Goal: Book appointment/travel/reservation

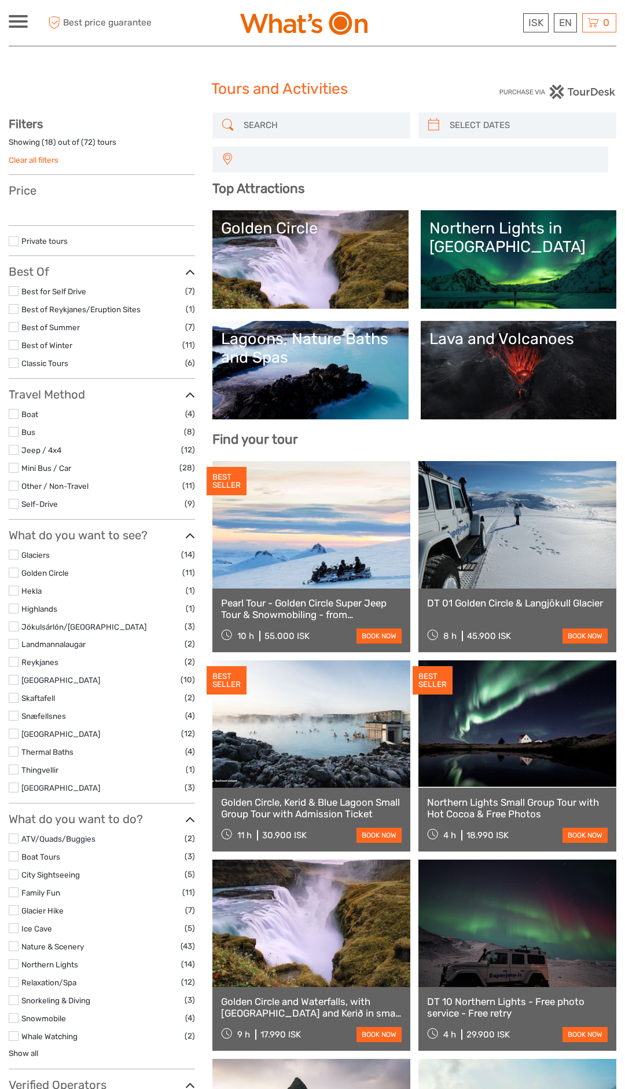
select select
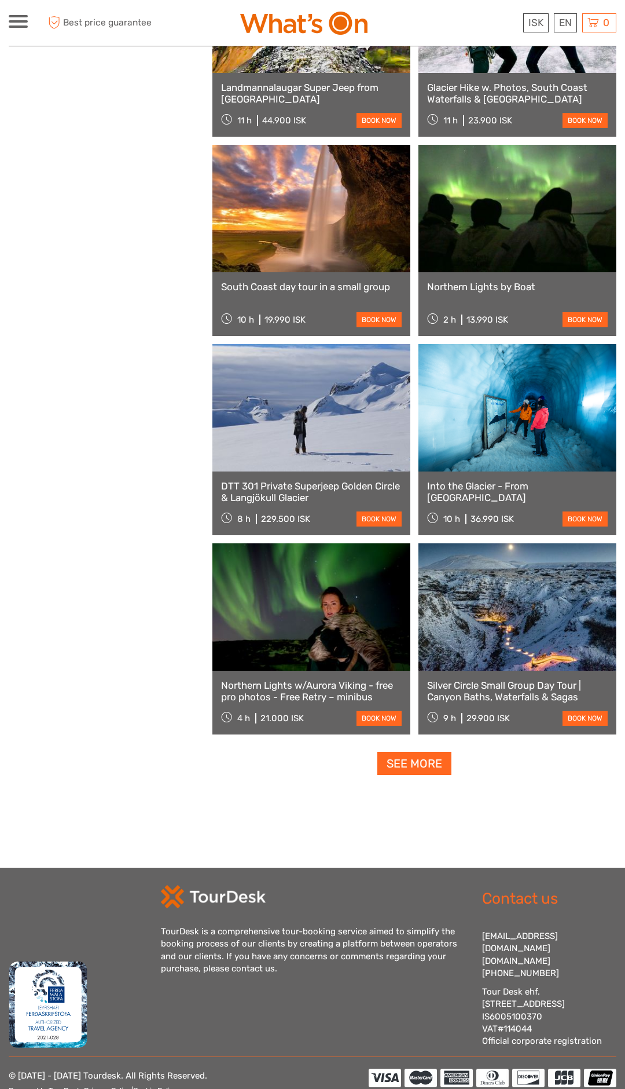
scroll to position [1561, 0]
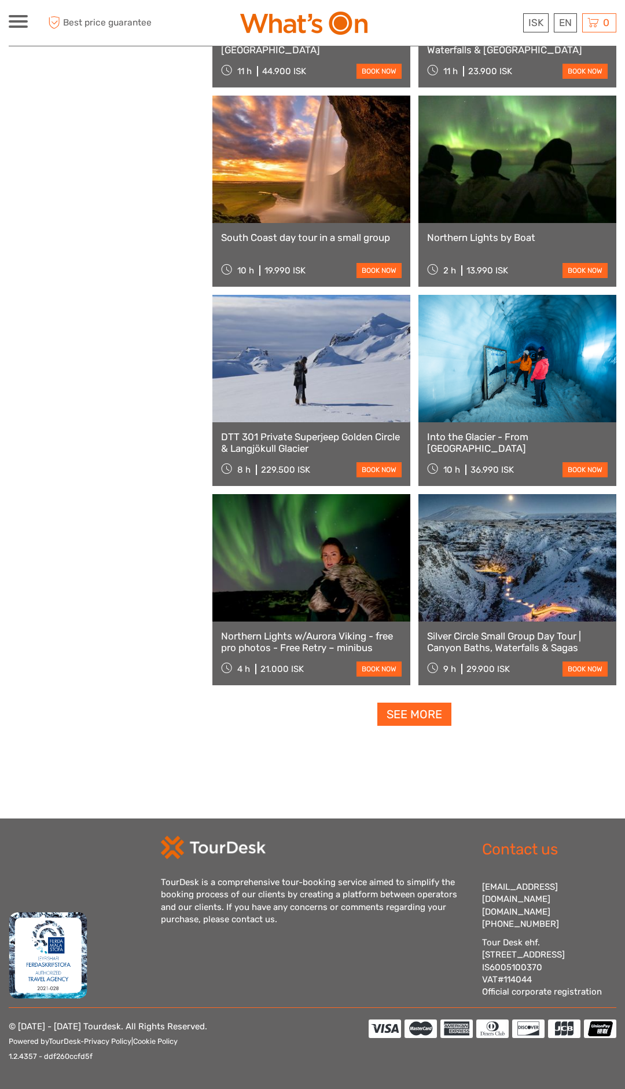
click at [433, 716] on link "See more" at bounding box center [415, 714] width 74 height 24
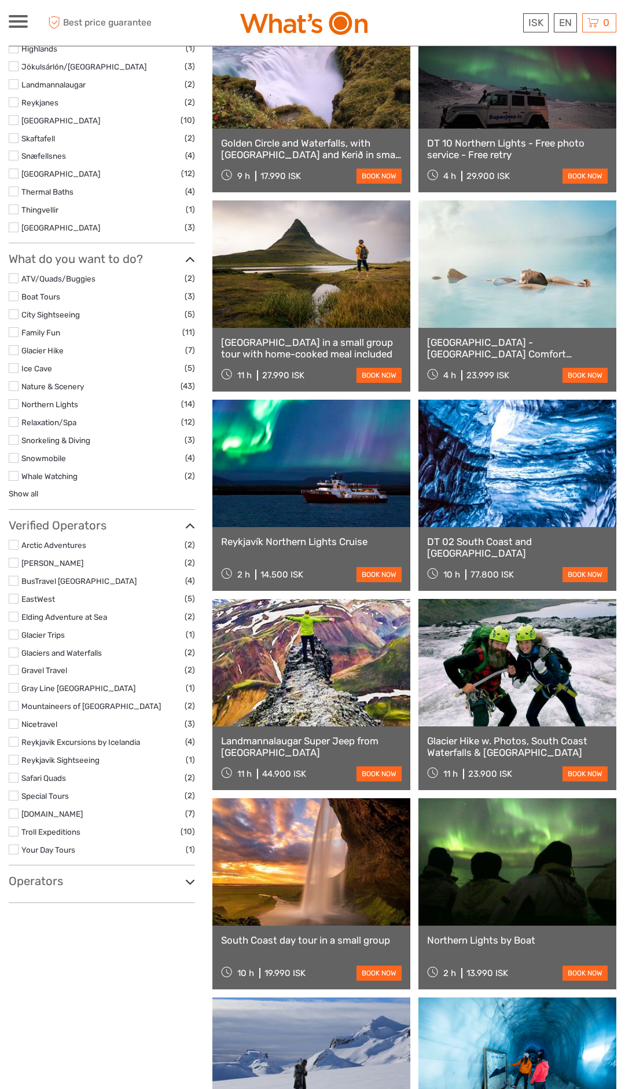
scroll to position [579, 0]
click at [30, 495] on link "Show all" at bounding box center [24, 492] width 30 height 9
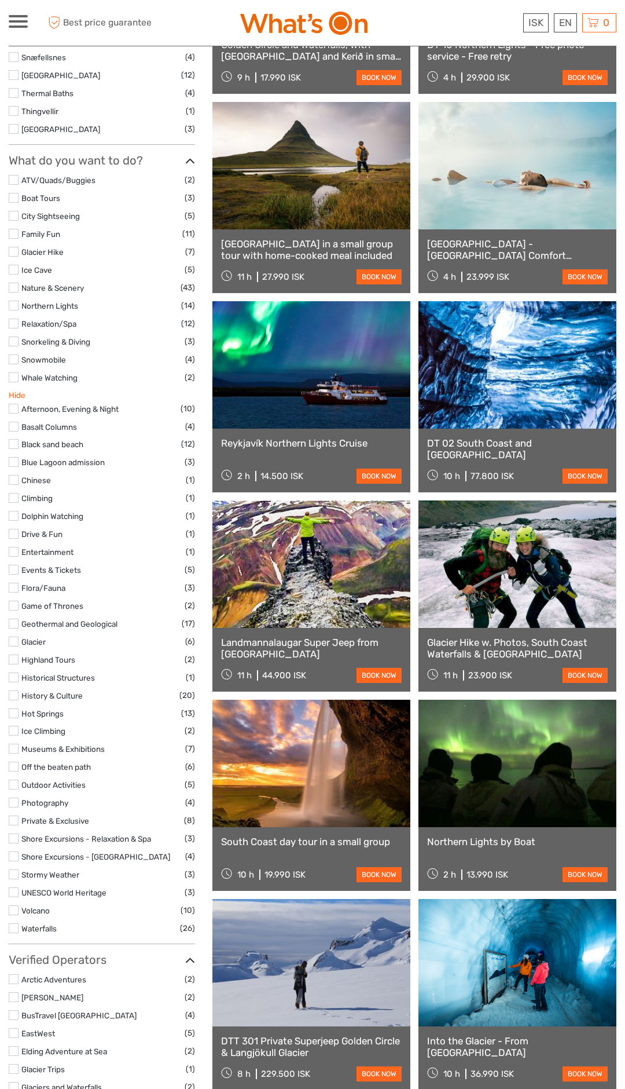
scroll to position [675, 0]
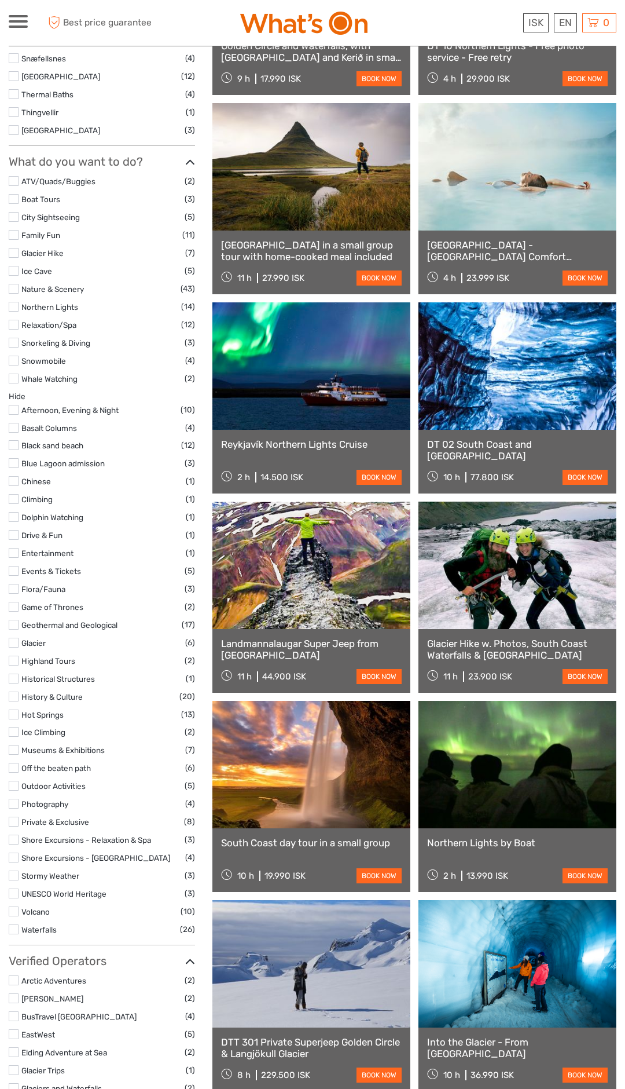
click at [12, 290] on label at bounding box center [14, 289] width 10 height 10
click at [0, 0] on input "checkbox" at bounding box center [0, 0] width 0 height 0
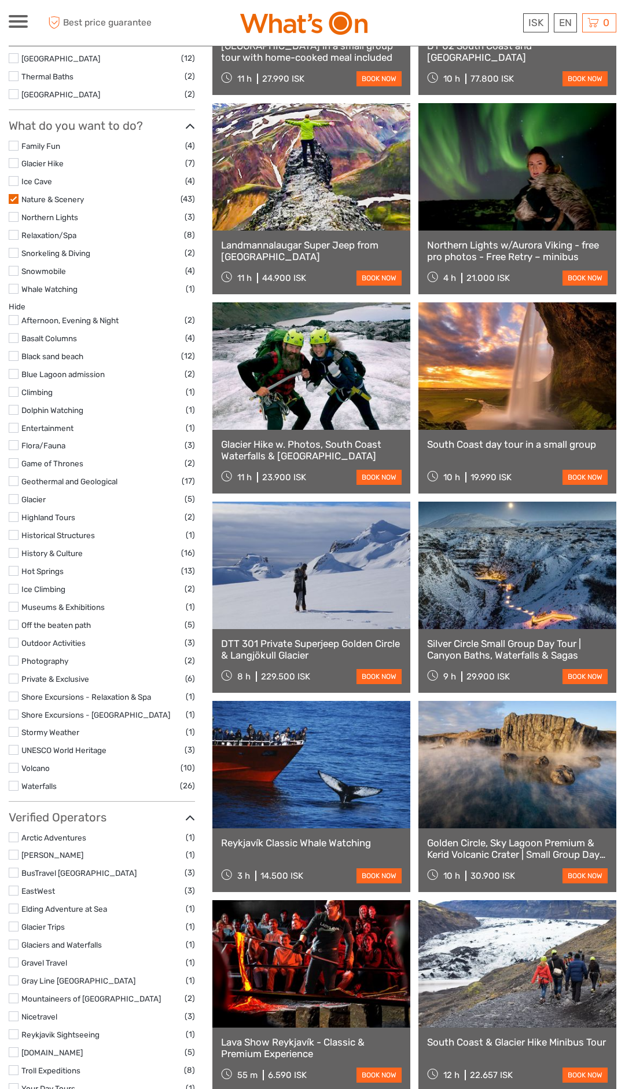
scroll to position [65, 0]
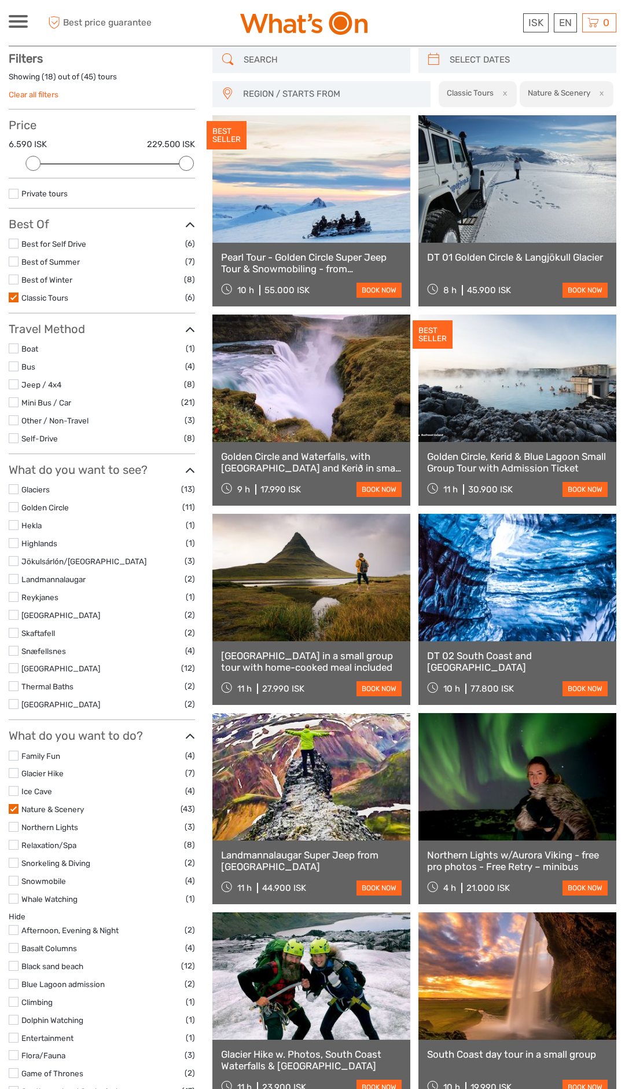
click at [292, 62] on input "search" at bounding box center [322, 60] width 166 height 20
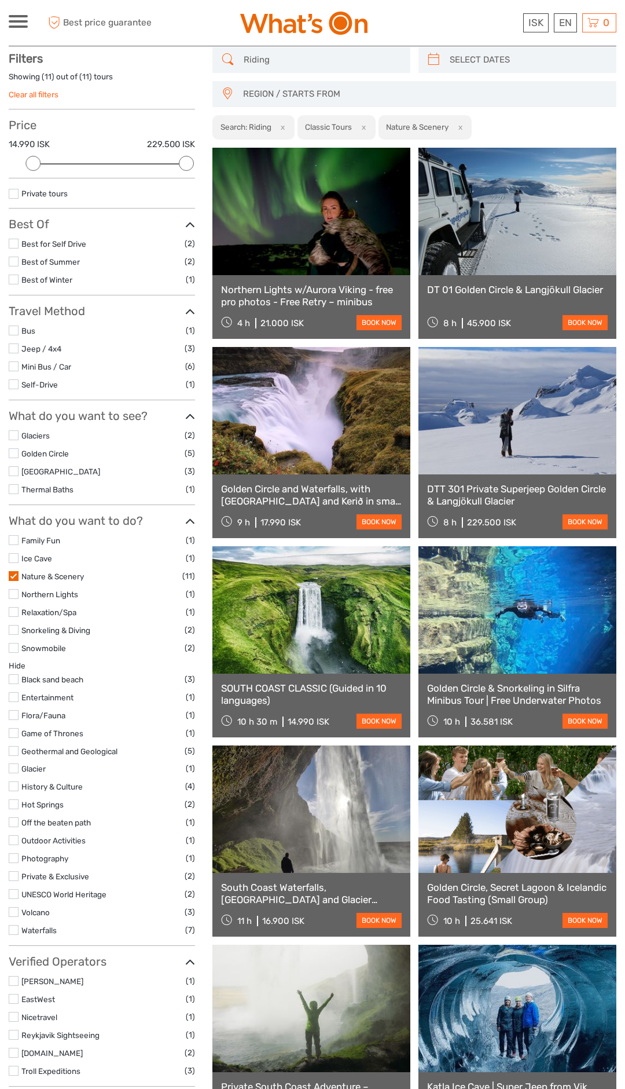
click at [368, 97] on span "REGION / STARTS FROM" at bounding box center [424, 94] width 373 height 19
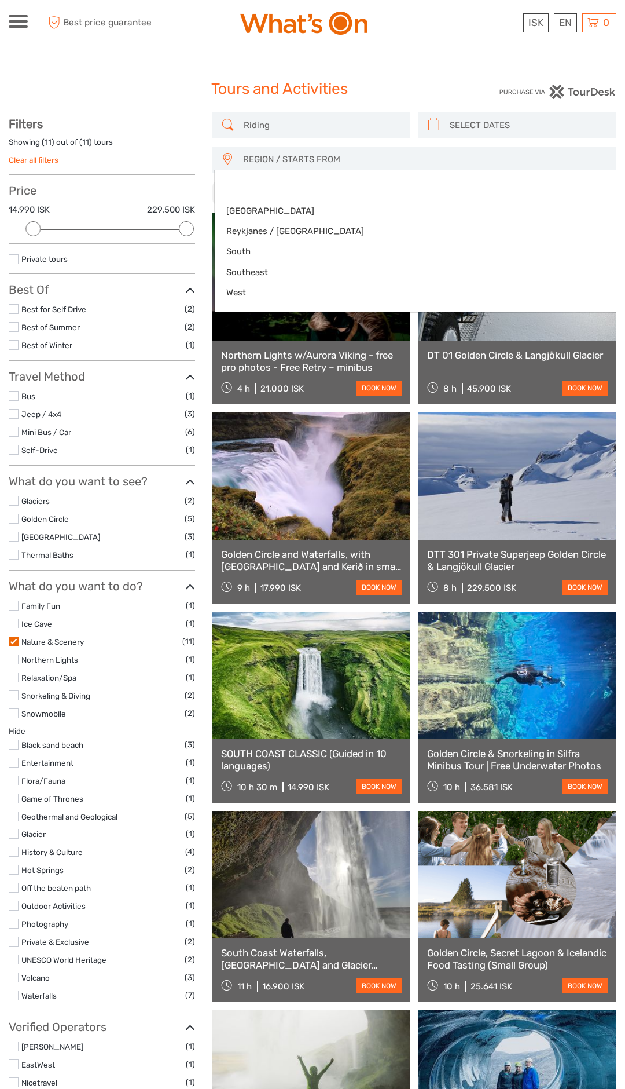
click at [314, 122] on div at bounding box center [312, 544] width 625 height 1089
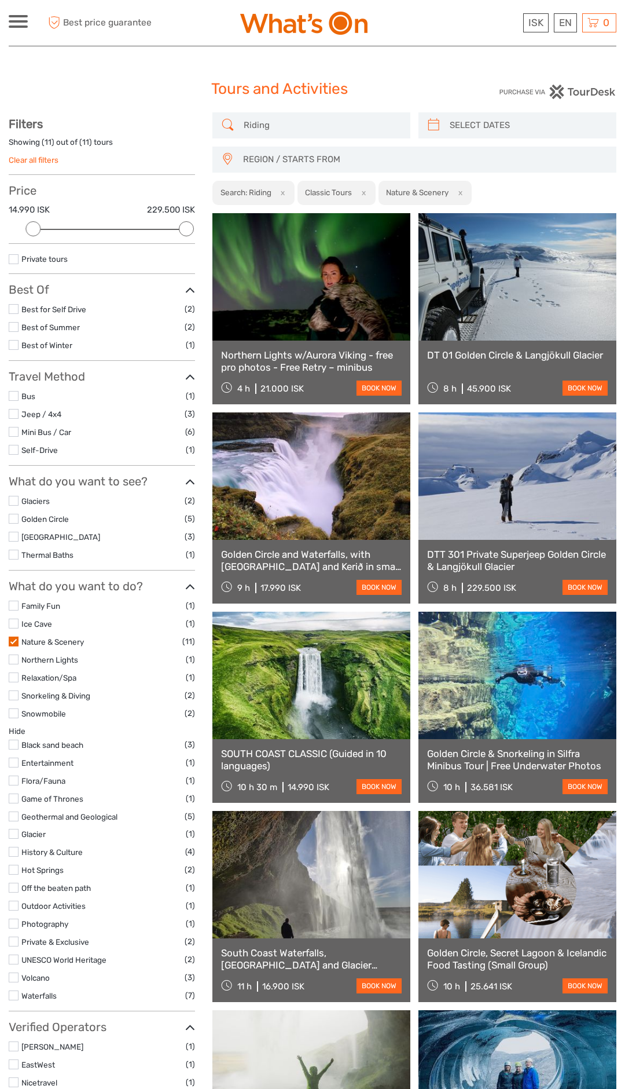
click at [246, 124] on input "Riding" at bounding box center [322, 125] width 166 height 20
click at [248, 126] on input "Riding" at bounding box center [322, 125] width 166 height 20
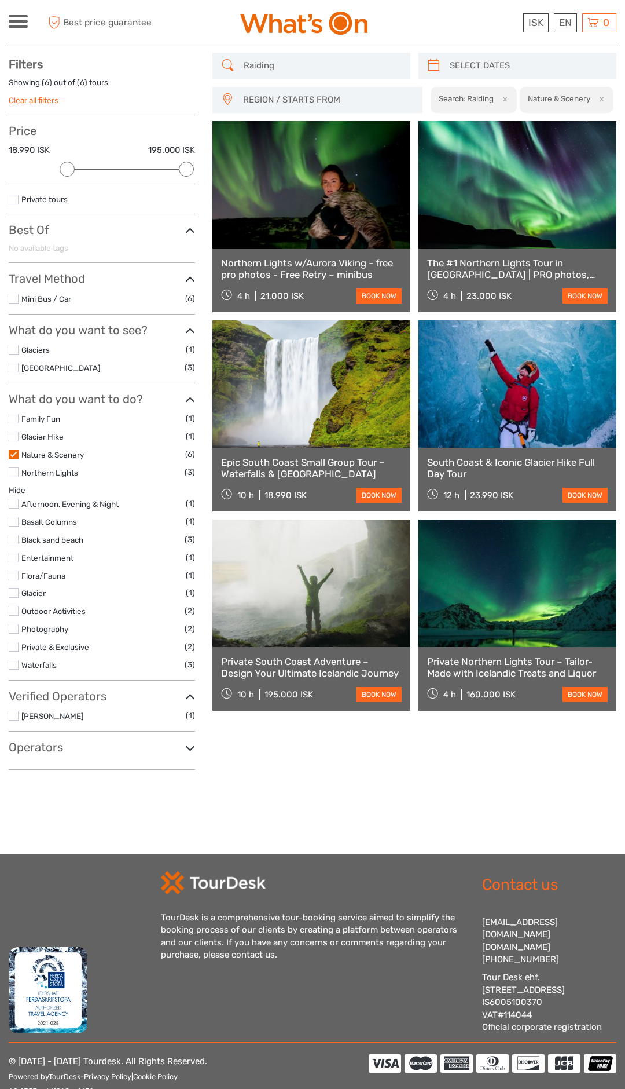
scroll to position [65, 0]
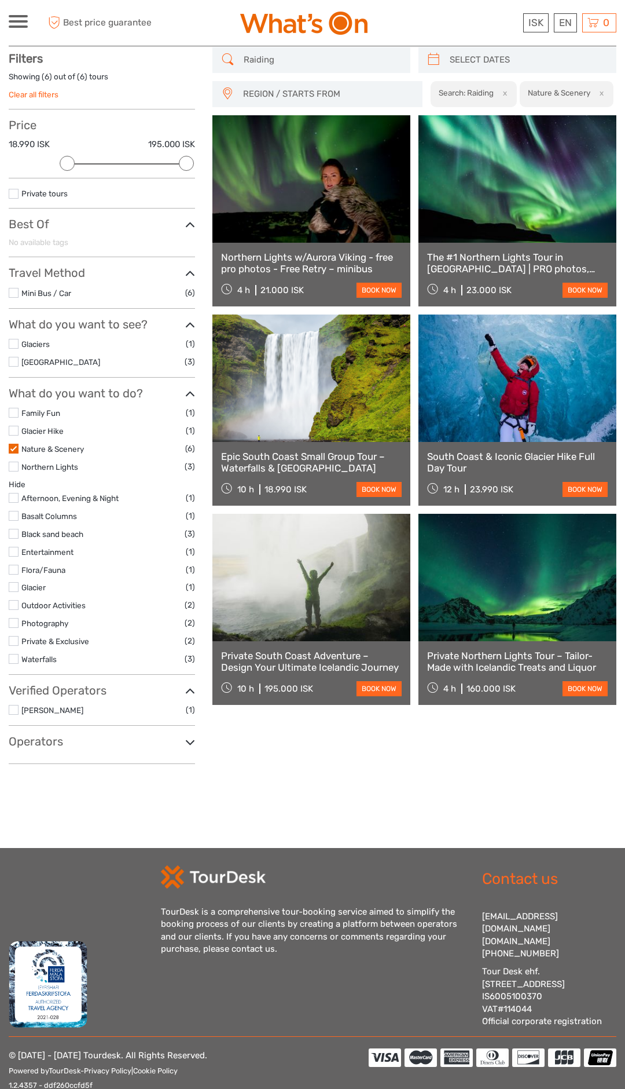
click at [302, 61] on input "Raiding" at bounding box center [322, 60] width 166 height 20
type input "R"
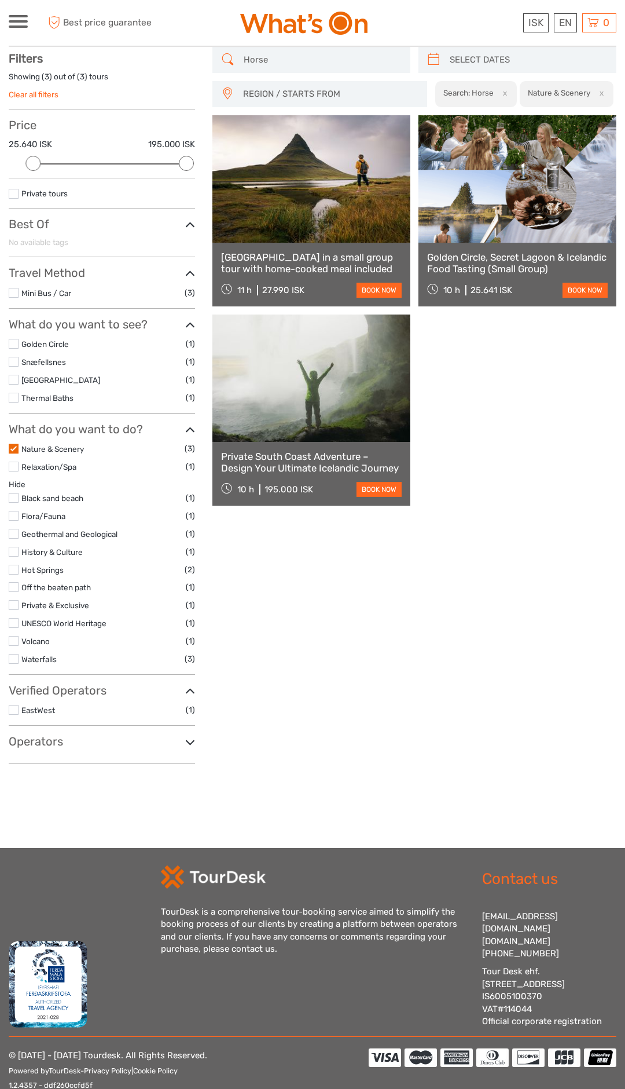
type input "Horse"
click at [14, 448] on label at bounding box center [14, 449] width 10 height 10
click at [0, 0] on input "checkbox" at bounding box center [0, 0] width 0 height 0
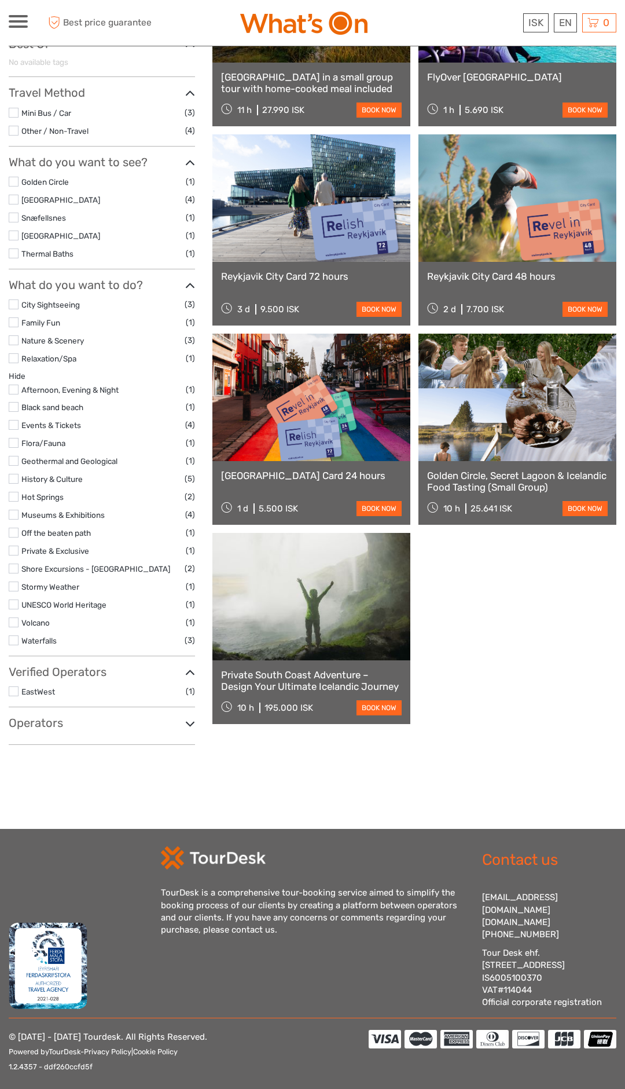
scroll to position [256, 0]
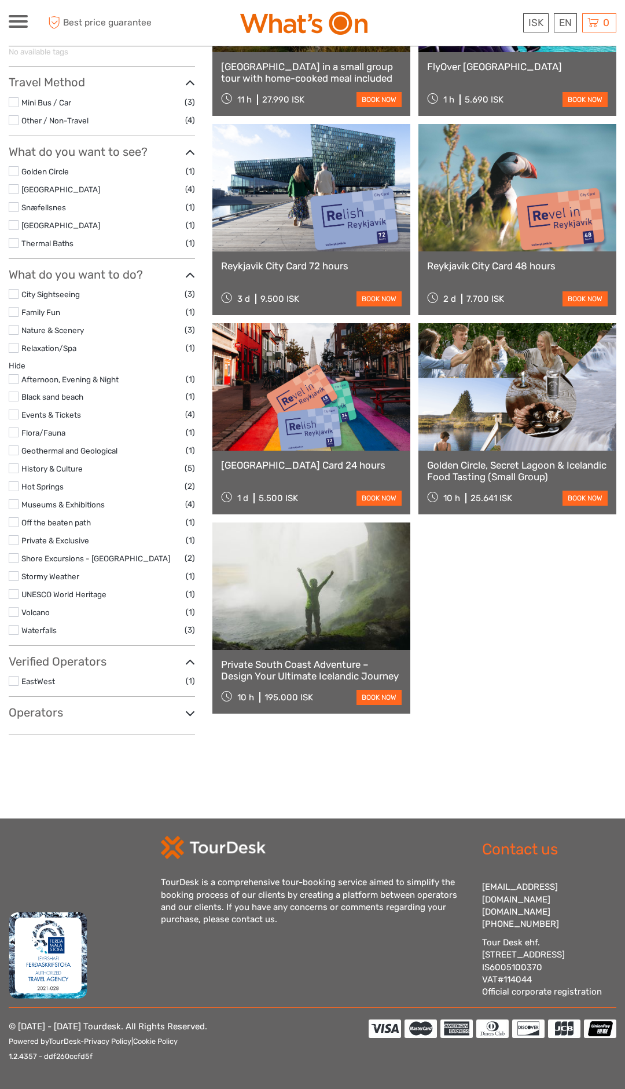
click at [10, 396] on label at bounding box center [14, 396] width 10 height 10
click at [0, 0] on input "checkbox" at bounding box center [0, 0] width 0 height 0
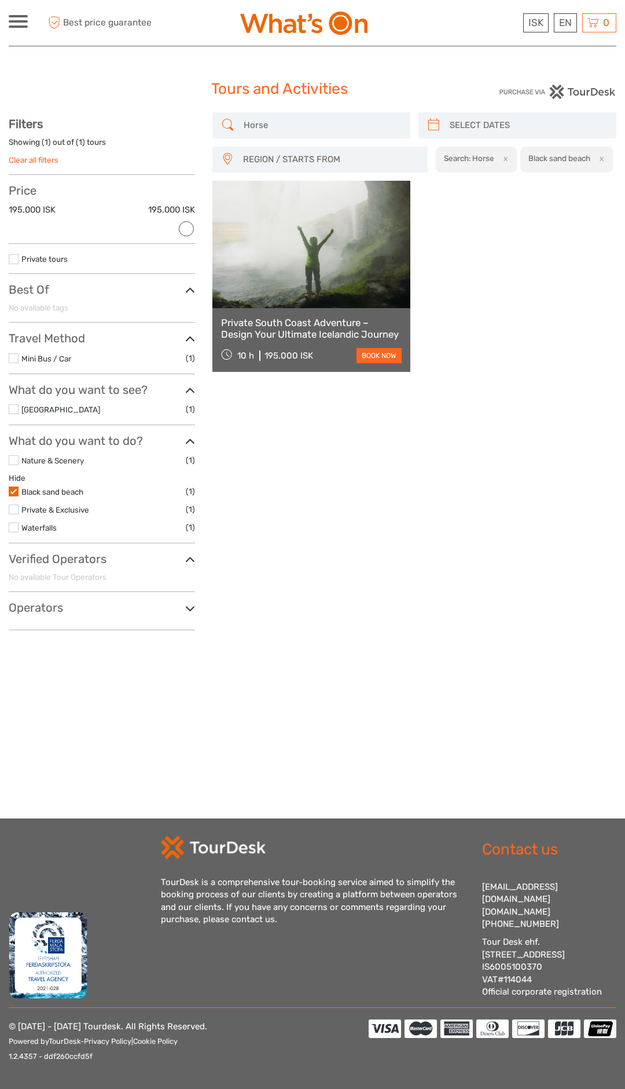
click at [343, 262] on link at bounding box center [312, 244] width 198 height 127
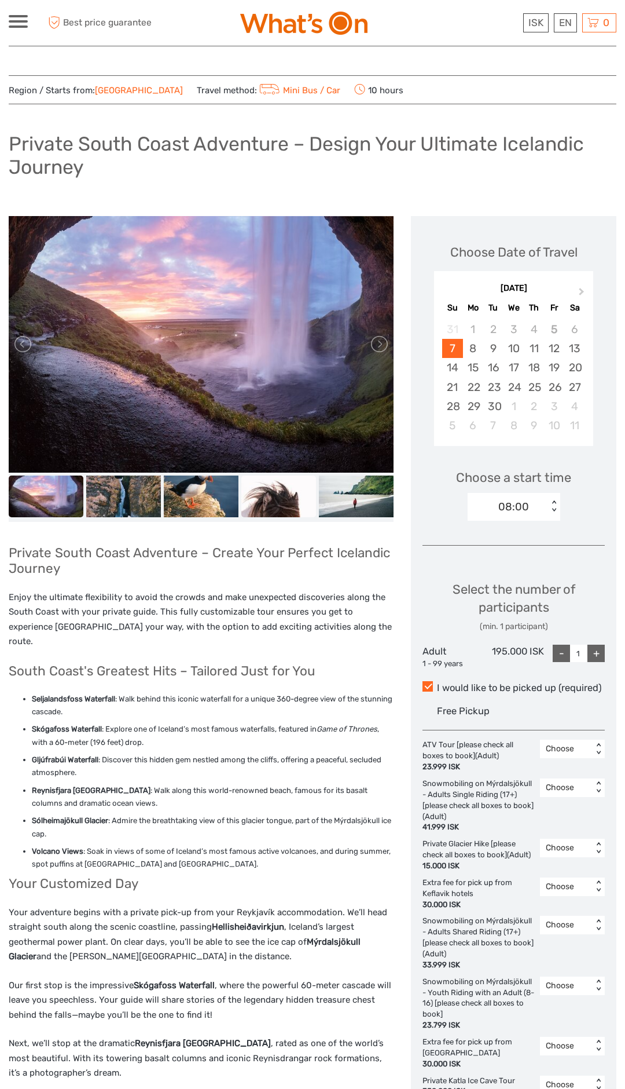
click at [270, 501] on img at bounding box center [279, 496] width 75 height 42
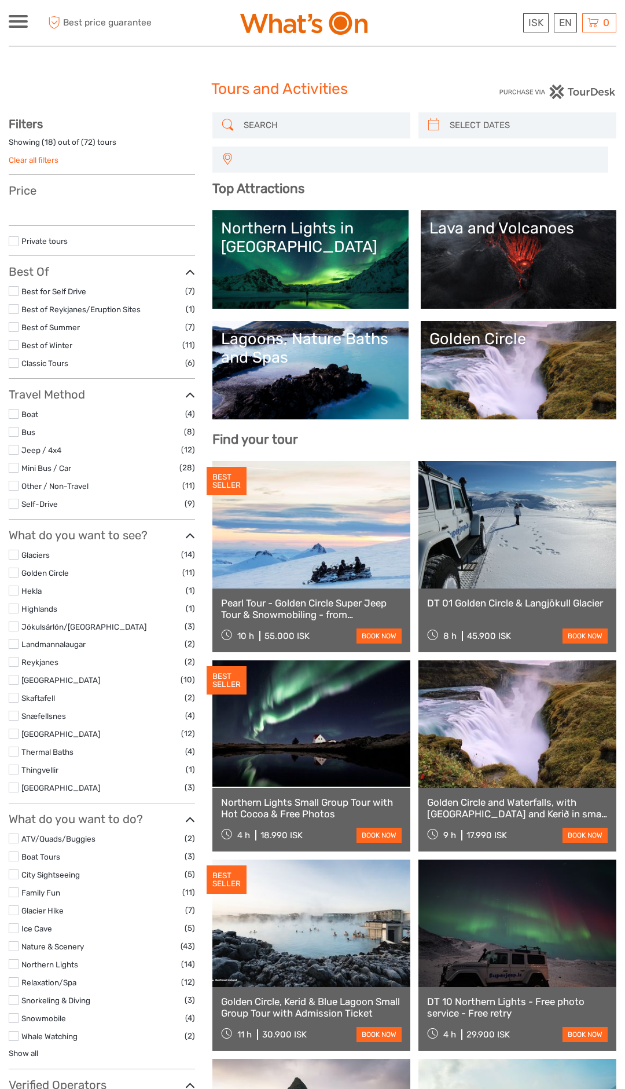
select select
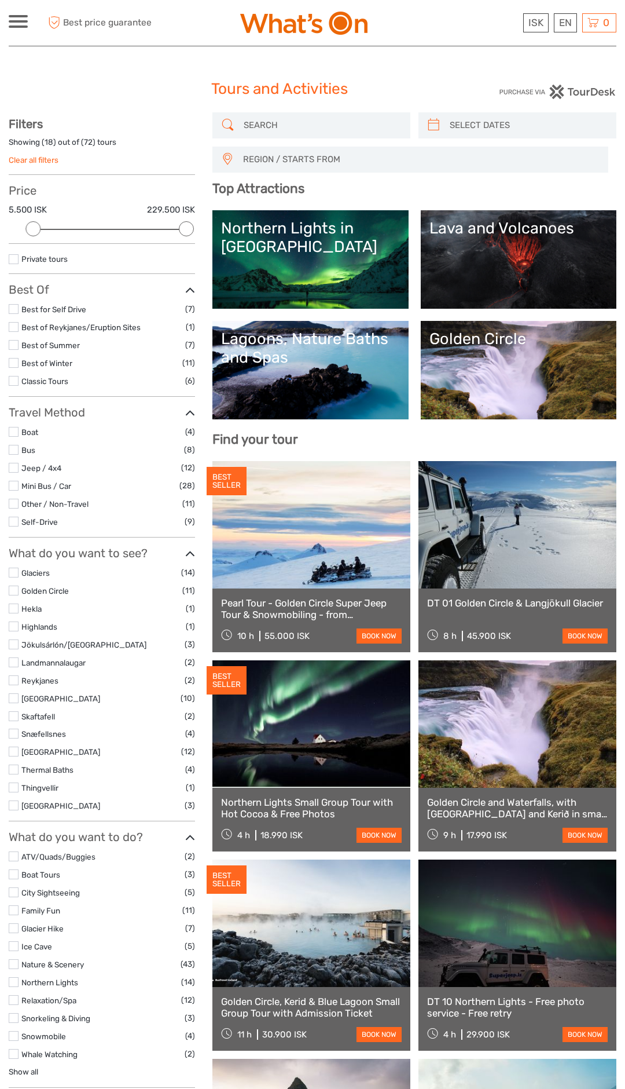
click at [357, 122] on input "search" at bounding box center [322, 125] width 166 height 20
click at [295, 127] on input "search" at bounding box center [322, 125] width 166 height 20
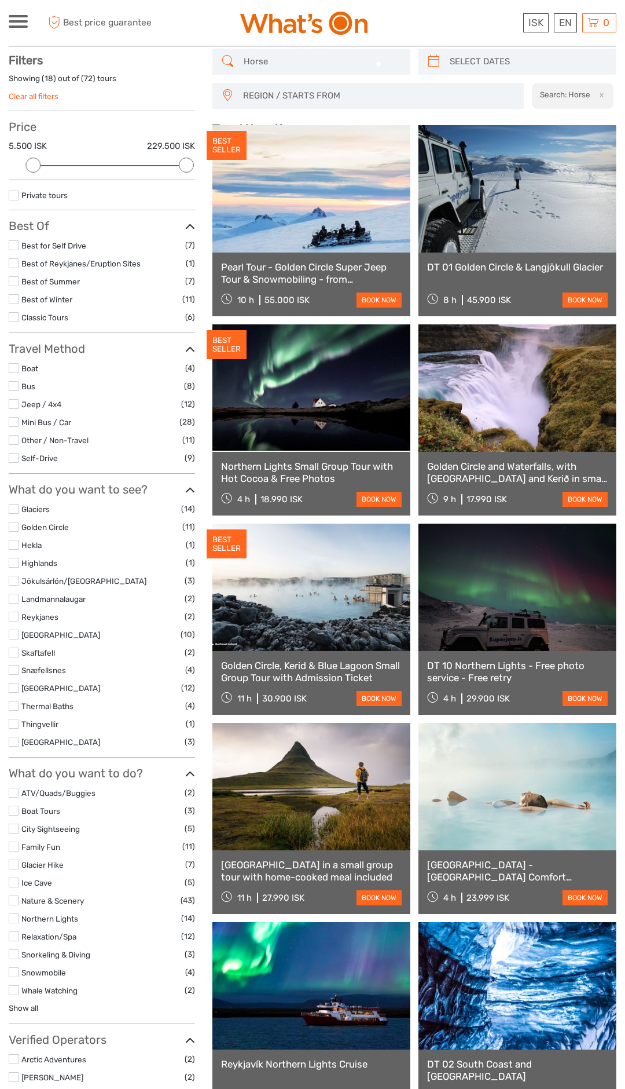
scroll to position [65, 0]
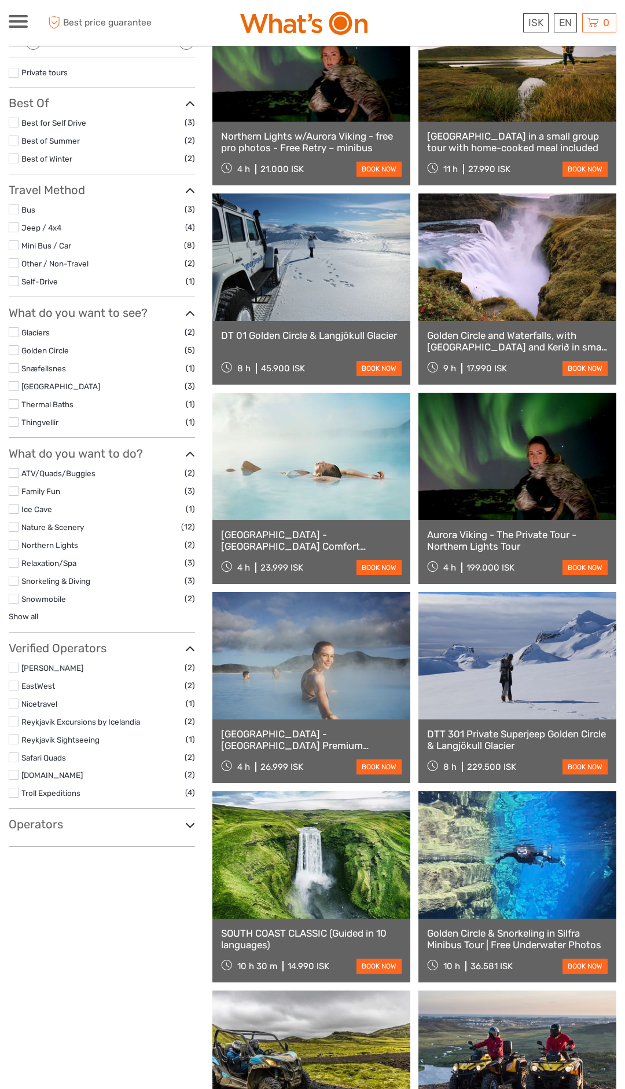
scroll to position [190, 0]
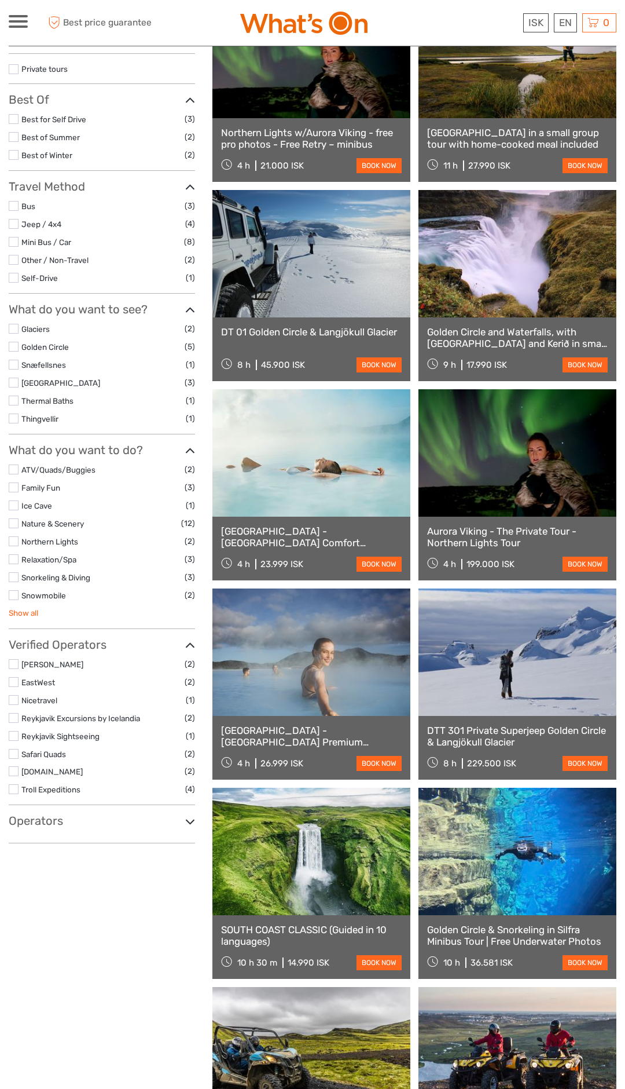
type input "Horse riding"
click at [19, 614] on link "Show all" at bounding box center [24, 612] width 30 height 9
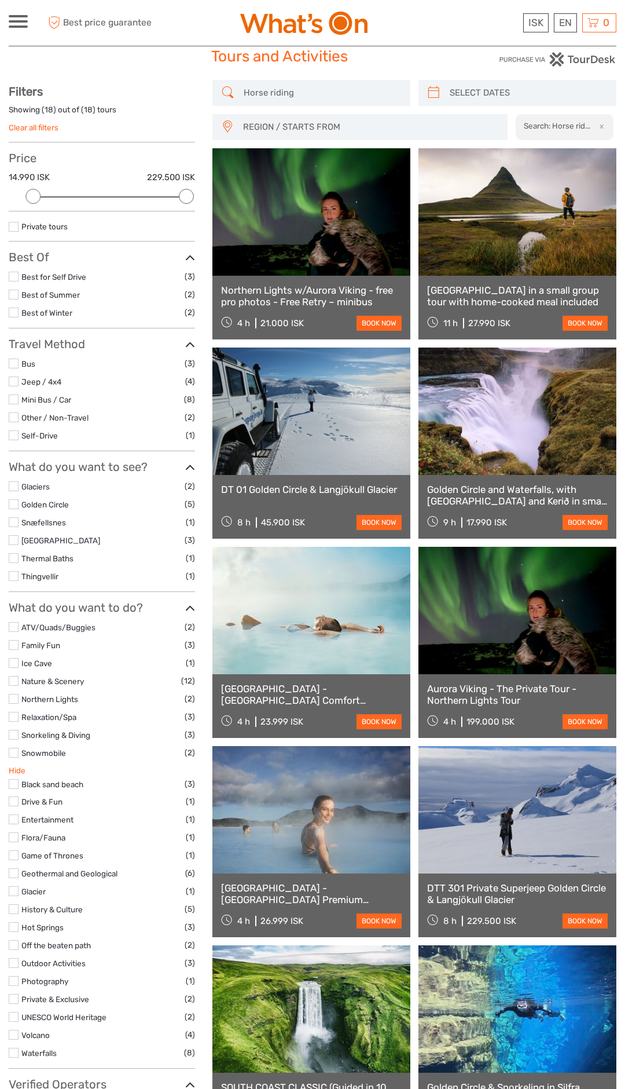
scroll to position [0, 0]
